Goal: Find specific page/section: Find specific page/section

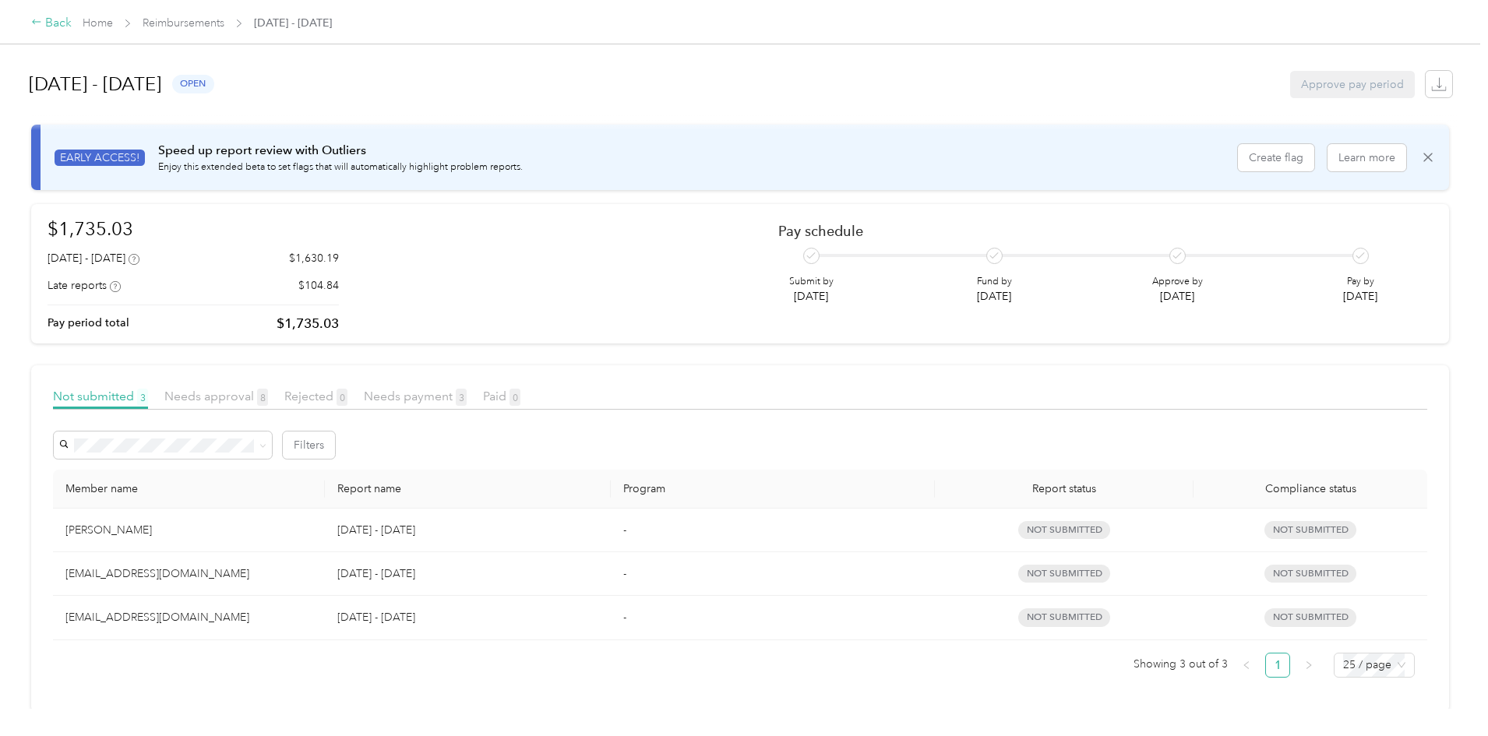
click at [72, 15] on div "Back" at bounding box center [51, 23] width 41 height 19
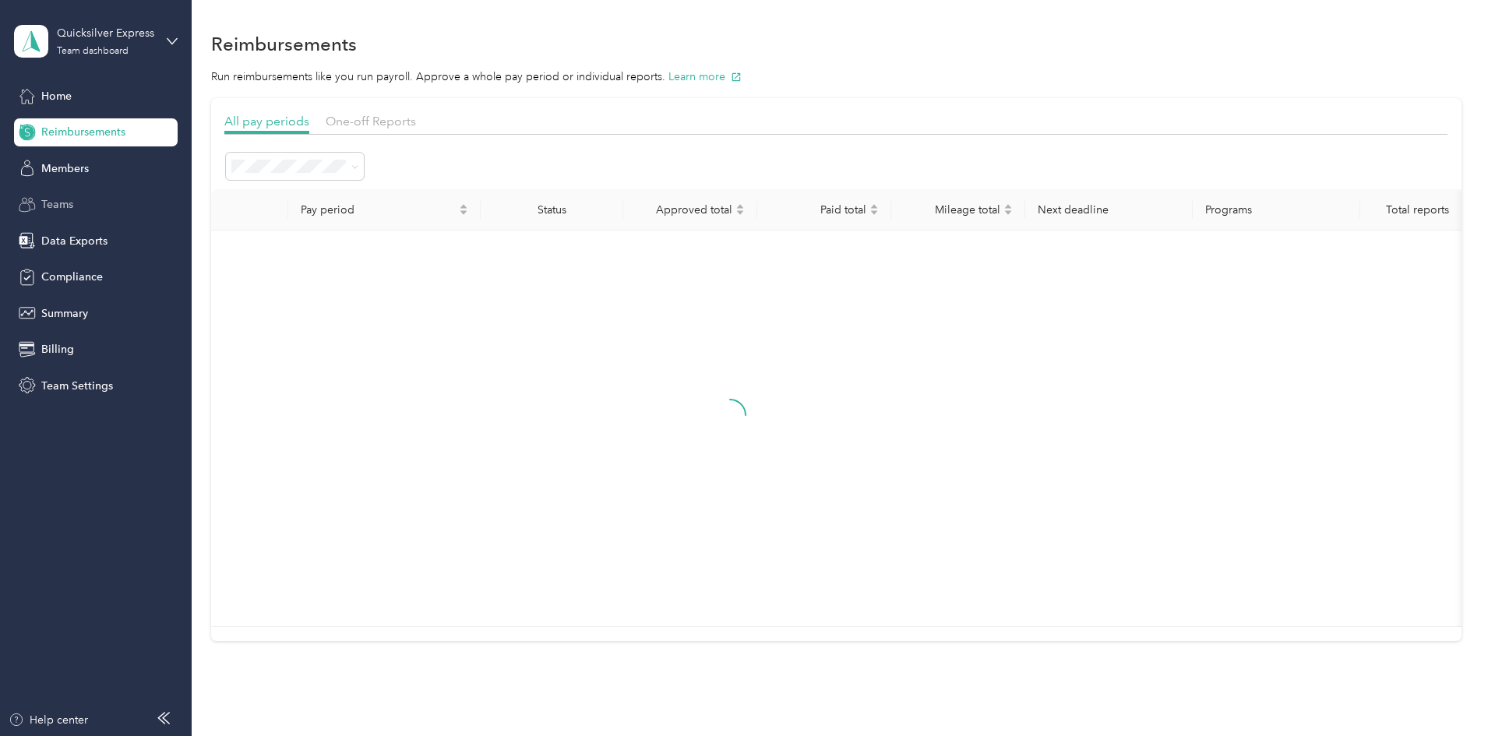
click at [72, 210] on span "Teams" at bounding box center [57, 204] width 32 height 16
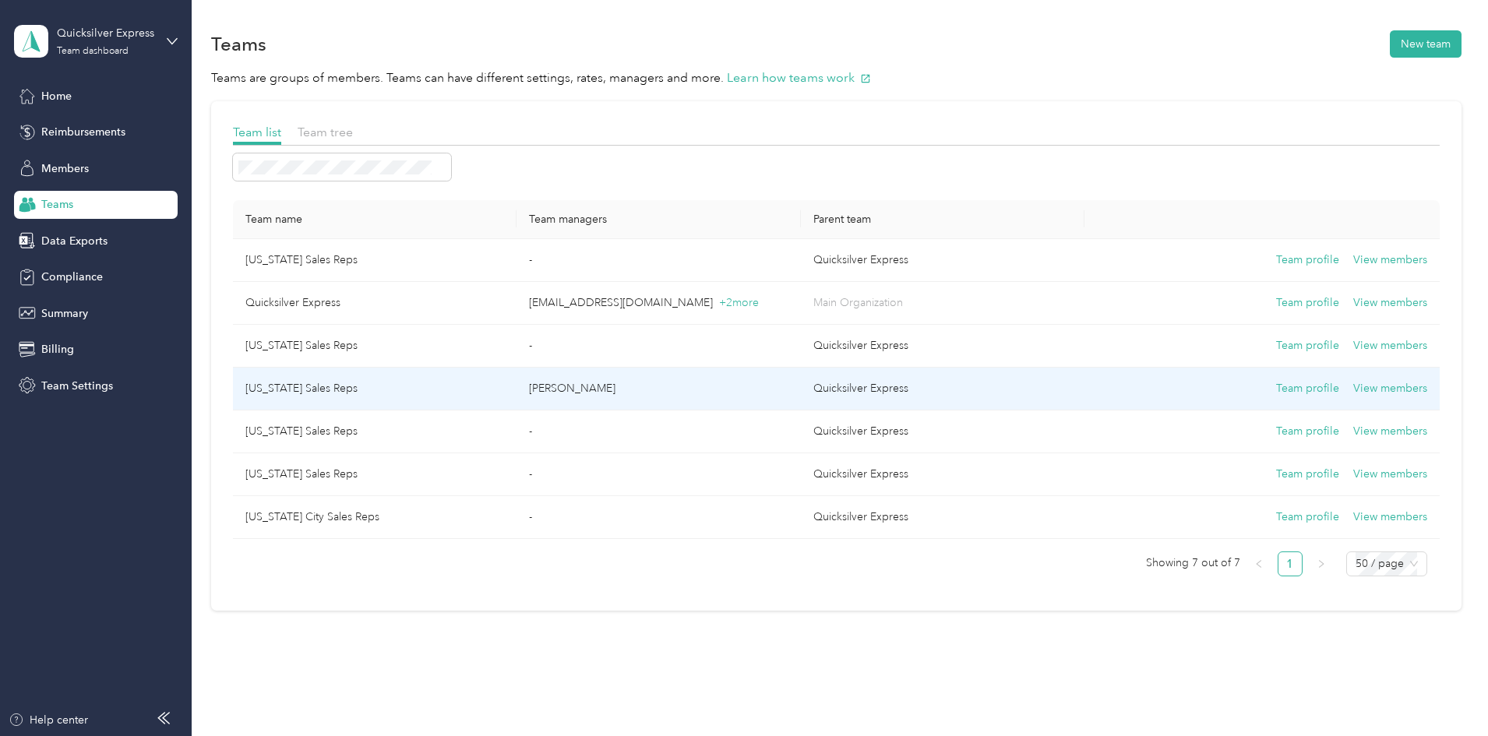
click at [624, 391] on p "[PERSON_NAME]" at bounding box center [658, 388] width 259 height 17
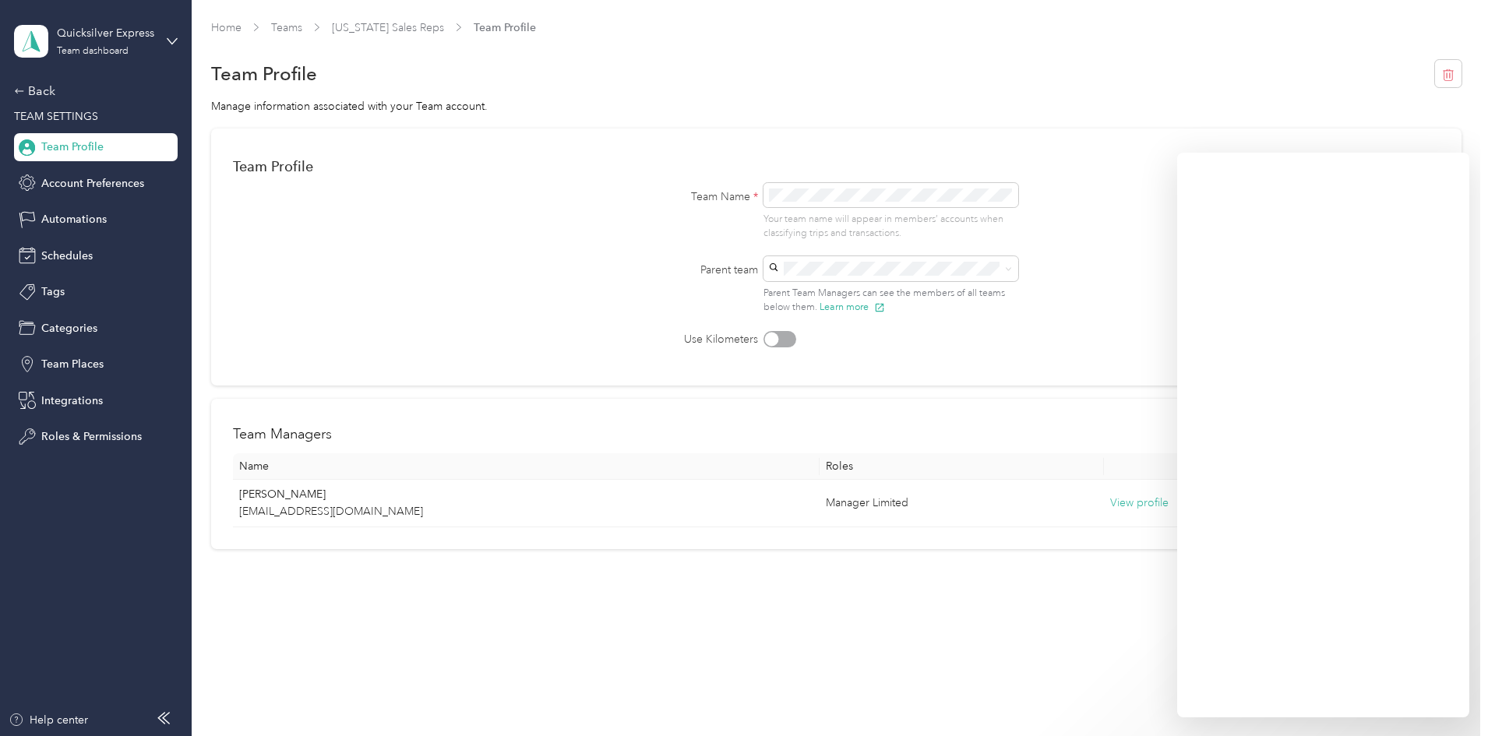
click at [439, 330] on form "Team Profile Save Team Name * Your team name will appear in members’ accounts w…" at bounding box center [836, 248] width 1207 height 197
